Goal: Information Seeking & Learning: Learn about a topic

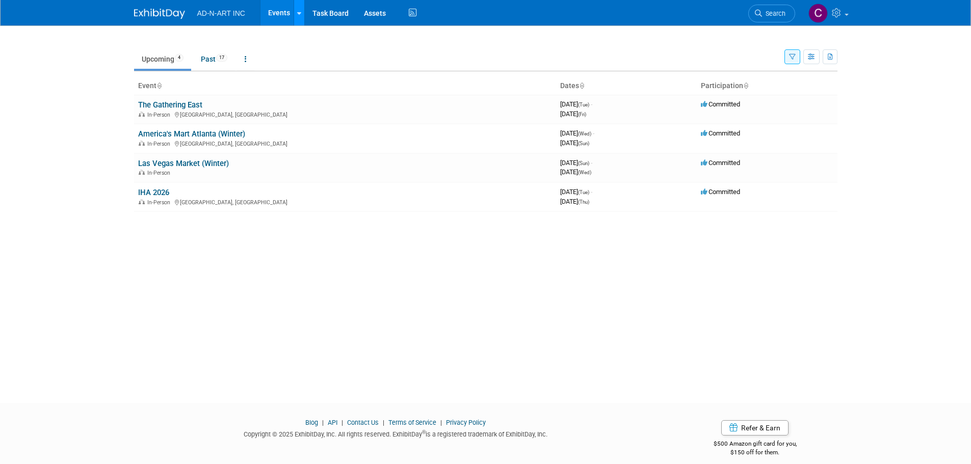
click at [294, 10] on link at bounding box center [299, 12] width 11 height 25
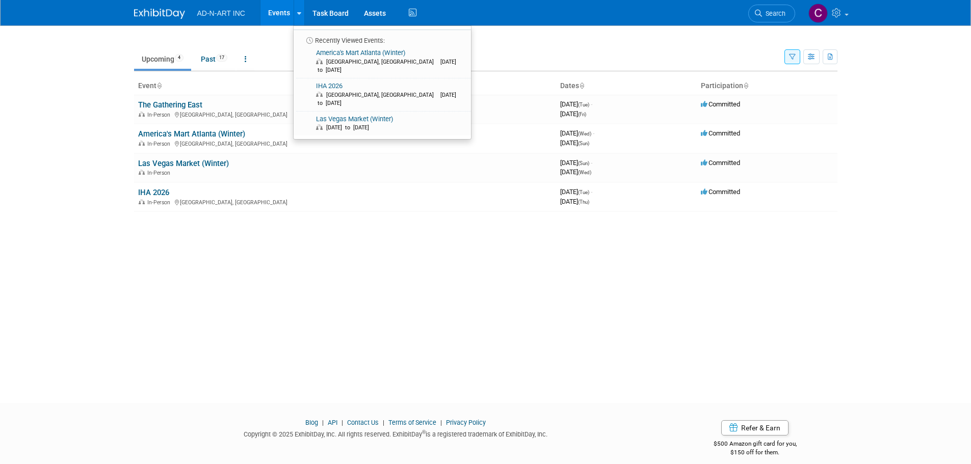
click at [279, 12] on link "Events" at bounding box center [278, 12] width 37 height 25
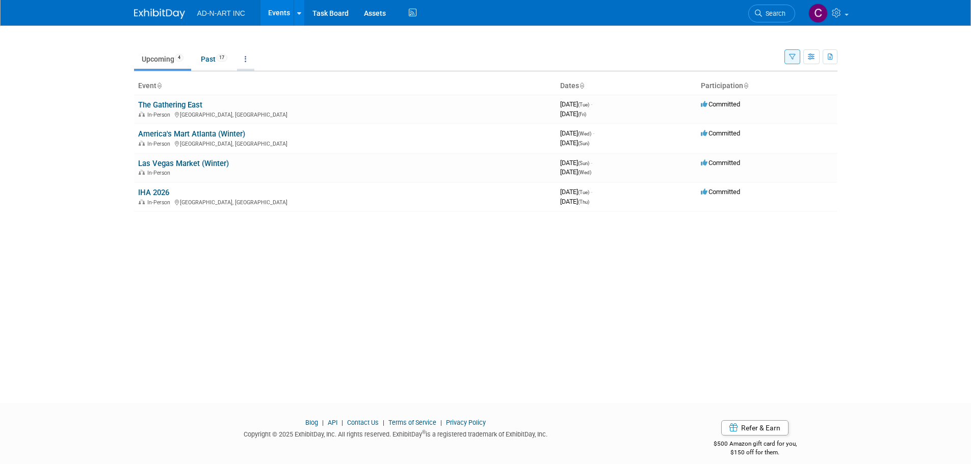
click at [251, 58] on link at bounding box center [245, 58] width 17 height 19
click at [268, 78] on link "All Events 21 Past and Upcoming" at bounding box center [277, 82] width 81 height 22
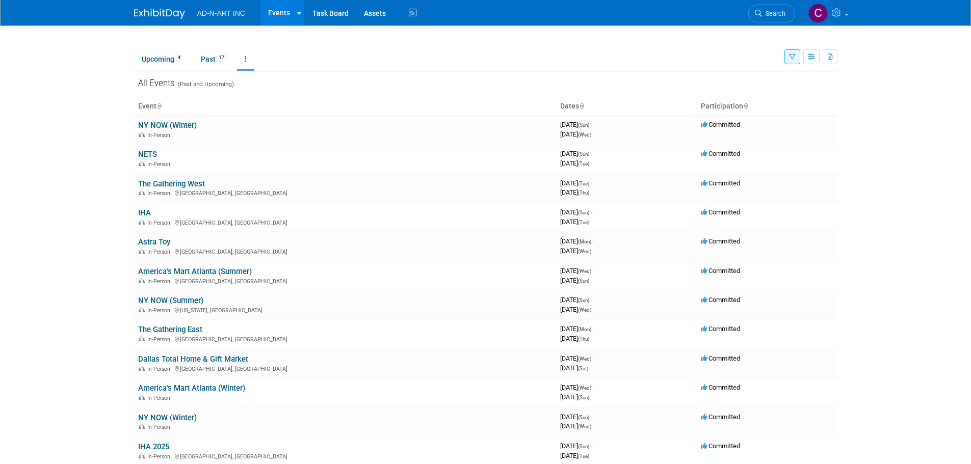
click at [789, 55] on icon "button" at bounding box center [792, 57] width 7 height 7
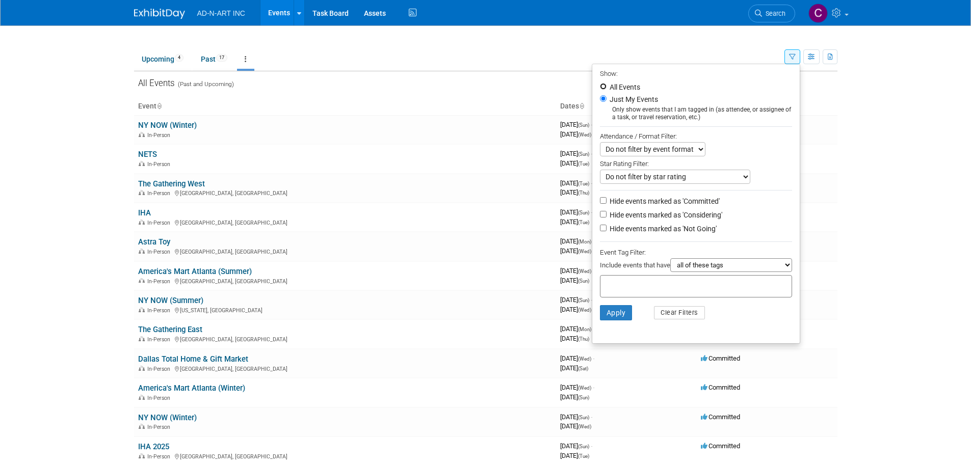
click at [600, 87] on input "All Events" at bounding box center [603, 86] width 7 height 7
radio input "true"
click at [613, 317] on button "Apply" at bounding box center [616, 312] width 33 height 15
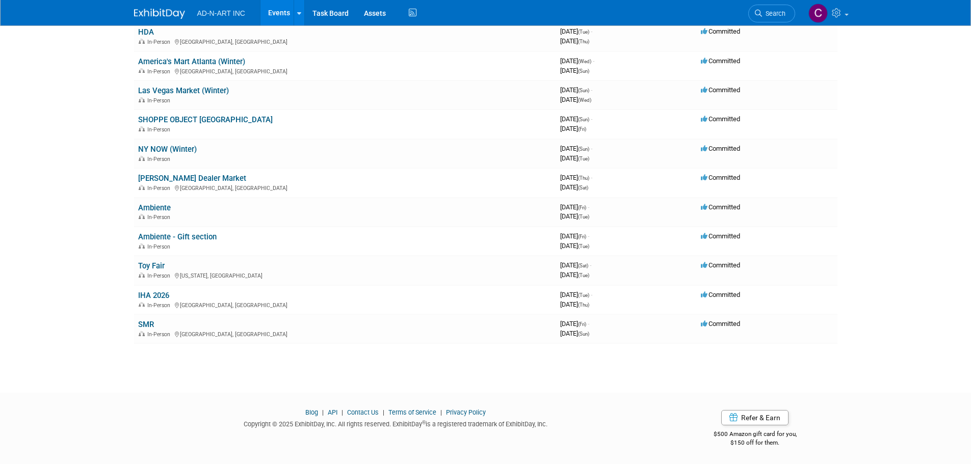
scroll to position [2499, 0]
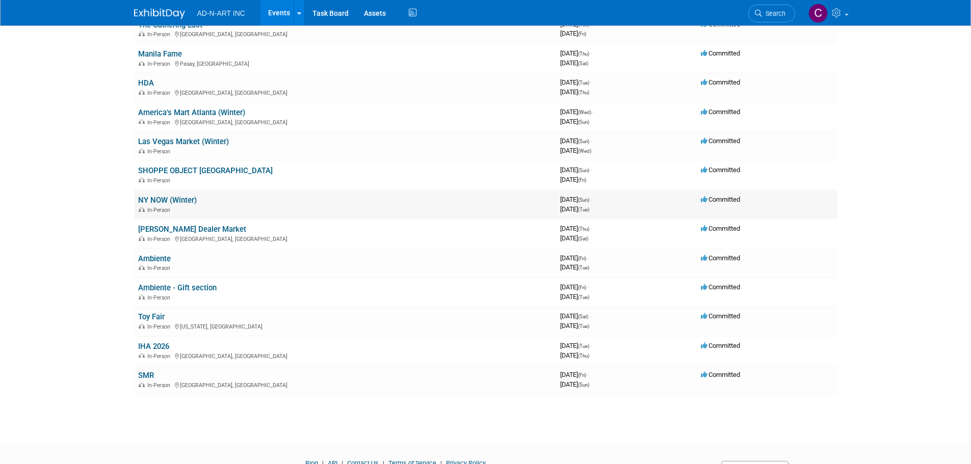
click at [172, 200] on link "NY NOW (Winter)" at bounding box center [167, 200] width 59 height 9
click at [179, 169] on link "SHOPPE OBJECT NYC" at bounding box center [205, 170] width 135 height 9
click at [167, 142] on link "Las Vegas Market (Winter)" at bounding box center [183, 141] width 91 height 9
click at [209, 110] on link "America's Mart Atlanta (Winter)" at bounding box center [191, 112] width 107 height 9
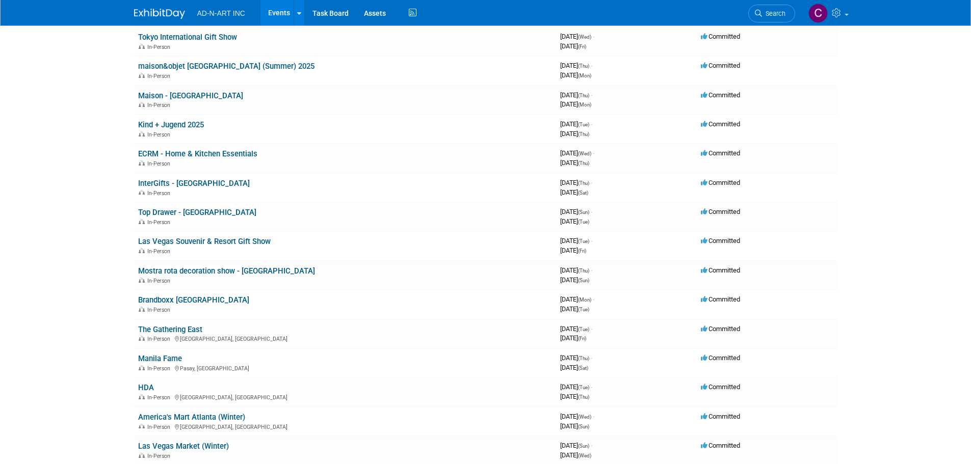
scroll to position [2193, 0]
click at [211, 334] on td "The Gathering East In-Person Orlando, FL" at bounding box center [345, 335] width 422 height 29
click at [187, 330] on link "The Gathering East" at bounding box center [170, 330] width 64 height 9
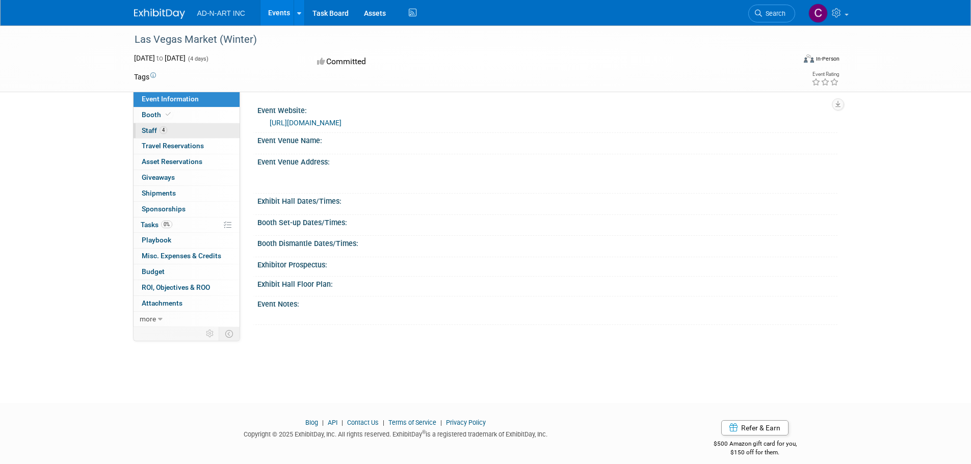
click at [168, 128] on link "4 Staff 4" at bounding box center [187, 130] width 106 height 15
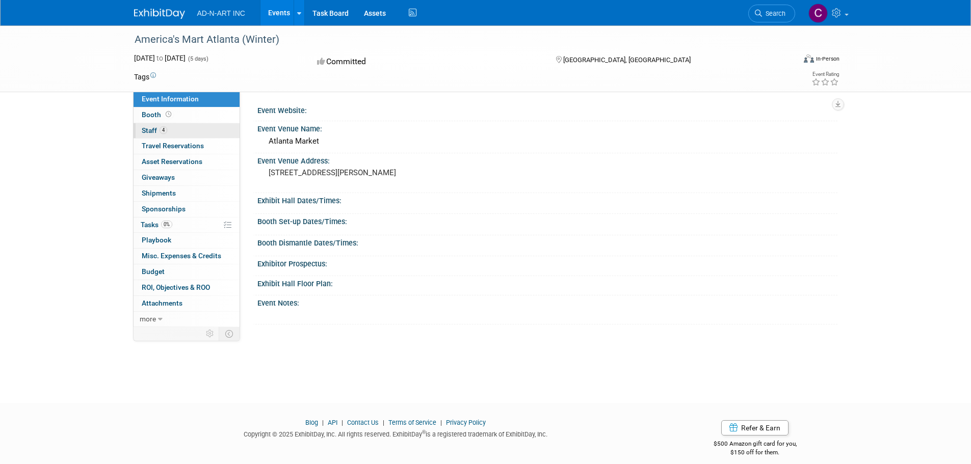
click at [172, 127] on link "4 Staff 4" at bounding box center [187, 130] width 106 height 15
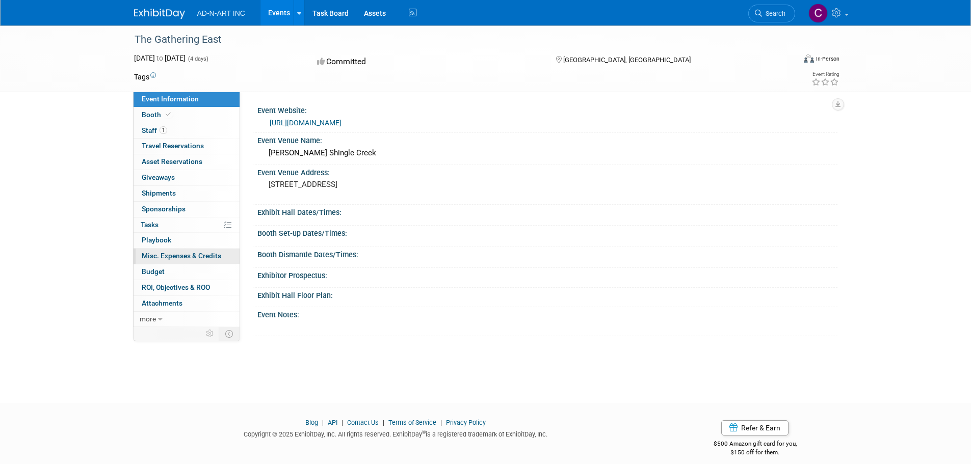
click at [203, 254] on span "Misc. Expenses & Credits 0" at bounding box center [182, 256] width 80 height 8
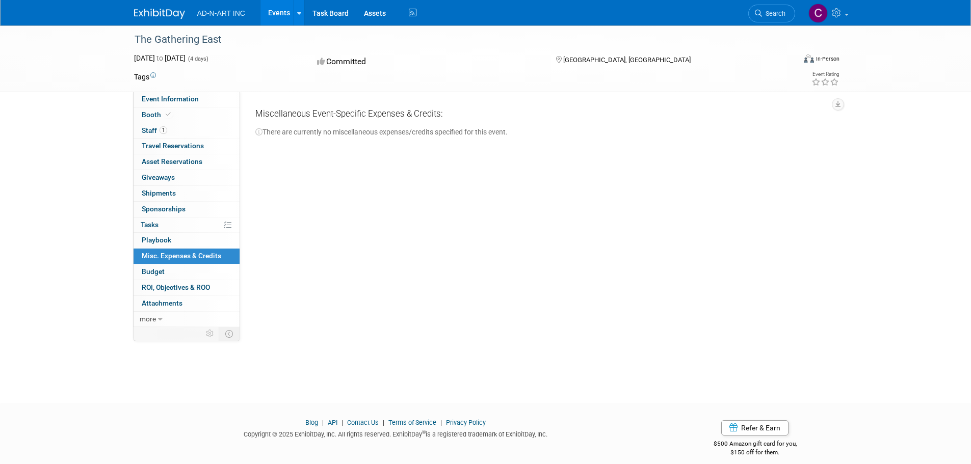
click at [402, 322] on div "Event Website: https://thegatheringevent.com/ Event Venue Name: Rosen Shingle C…" at bounding box center [538, 209] width 597 height 235
